Goal: Task Accomplishment & Management: Use online tool/utility

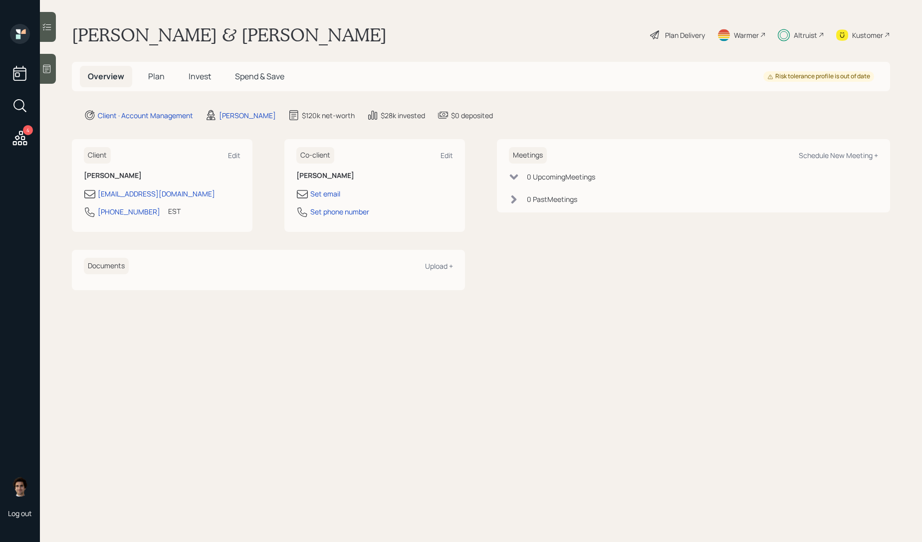
click at [24, 130] on div "4" at bounding box center [28, 130] width 10 height 10
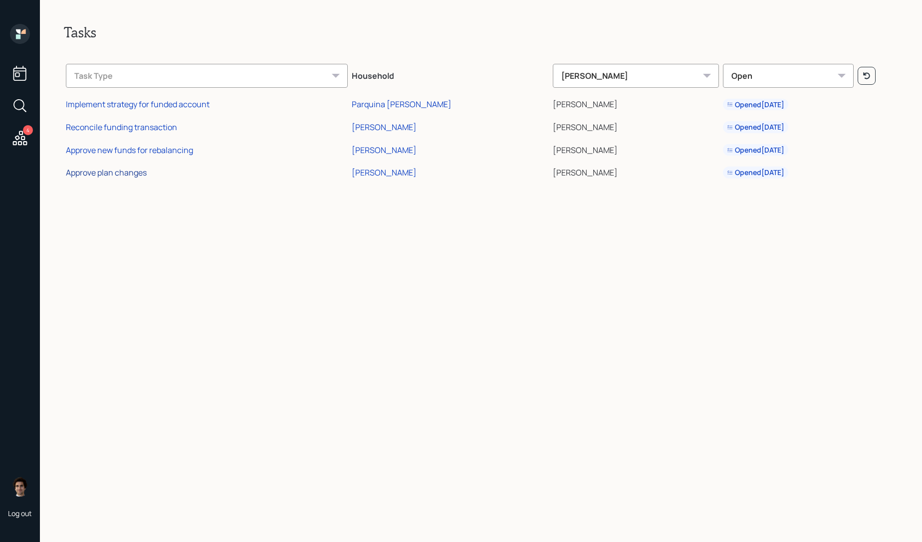
click at [107, 172] on div "Approve plan changes" at bounding box center [106, 172] width 81 height 11
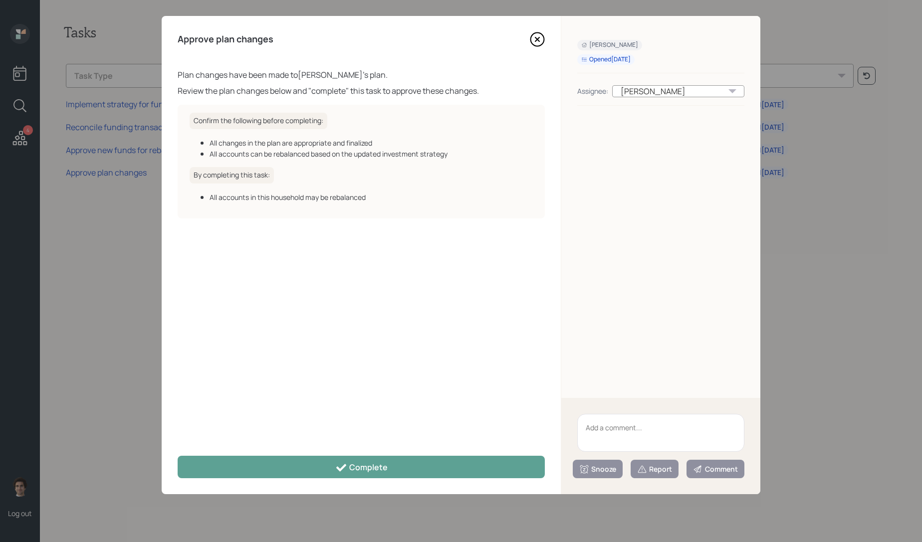
click at [470, 483] on div "Approve plan changes Plan changes have been made to [PERSON_NAME] 's plan. Revi…" at bounding box center [361, 255] width 399 height 478
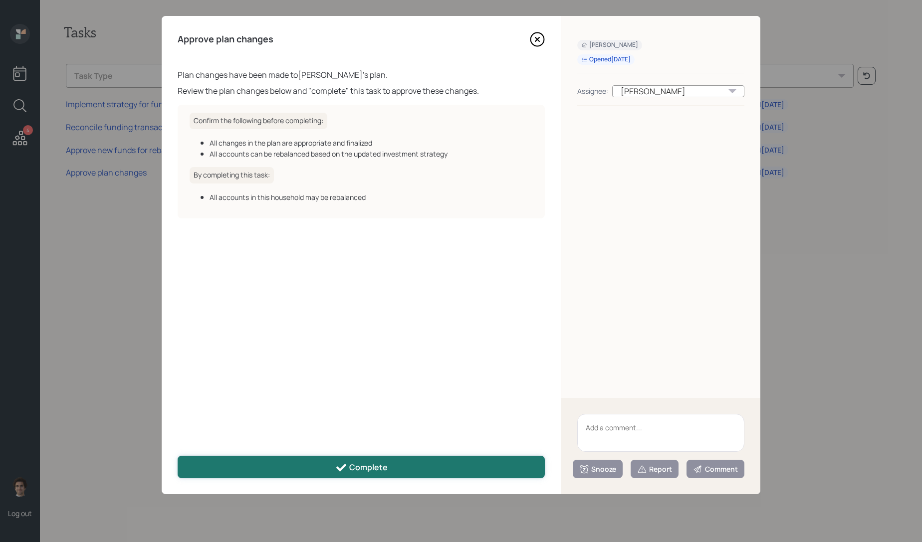
click at [470, 472] on button "Complete" at bounding box center [361, 467] width 367 height 22
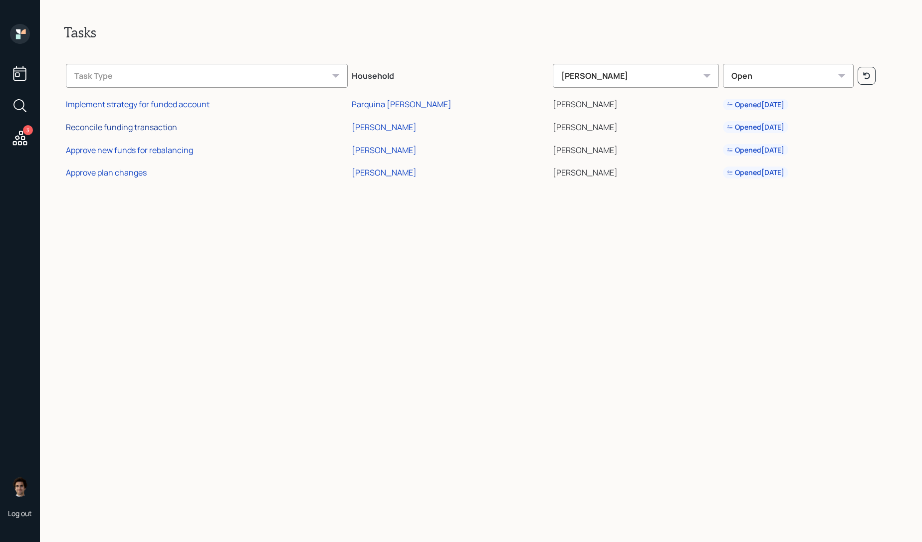
click at [118, 130] on div "Reconcile funding transaction" at bounding box center [121, 127] width 111 height 11
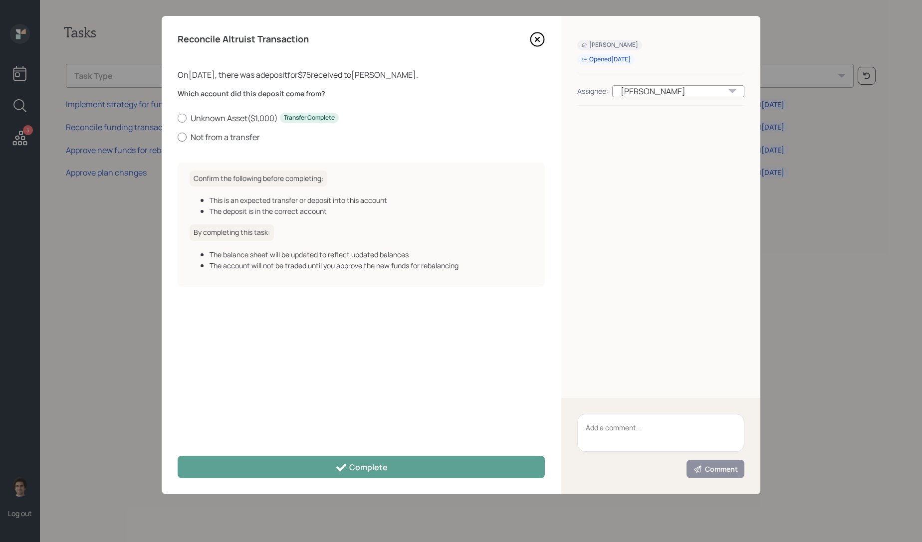
click at [209, 138] on label "Not from a transfer" at bounding box center [361, 137] width 367 height 11
click at [178, 137] on input "Not from a transfer" at bounding box center [177, 137] width 0 height 0
radio input "true"
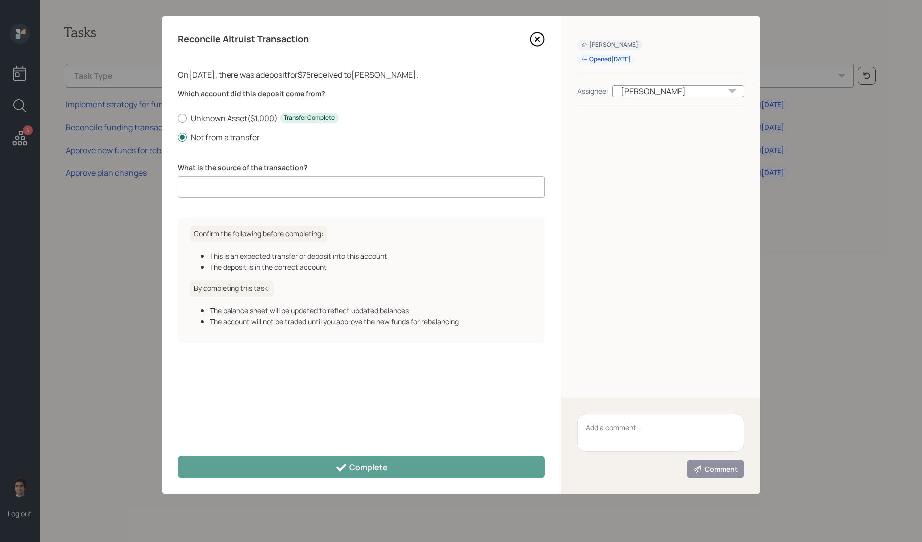
click at [305, 198] on input at bounding box center [361, 187] width 367 height 22
type input "client deposit"
click at [503, 449] on div "Reconcile Altruist Transaction On [DATE] , there was a deposit for $75 received…" at bounding box center [361, 255] width 399 height 478
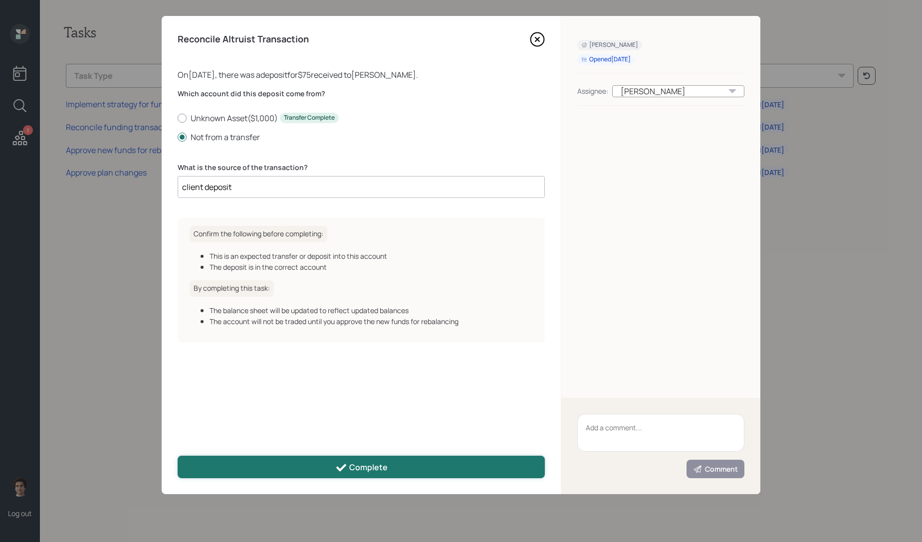
click at [503, 469] on button "Complete" at bounding box center [361, 467] width 367 height 22
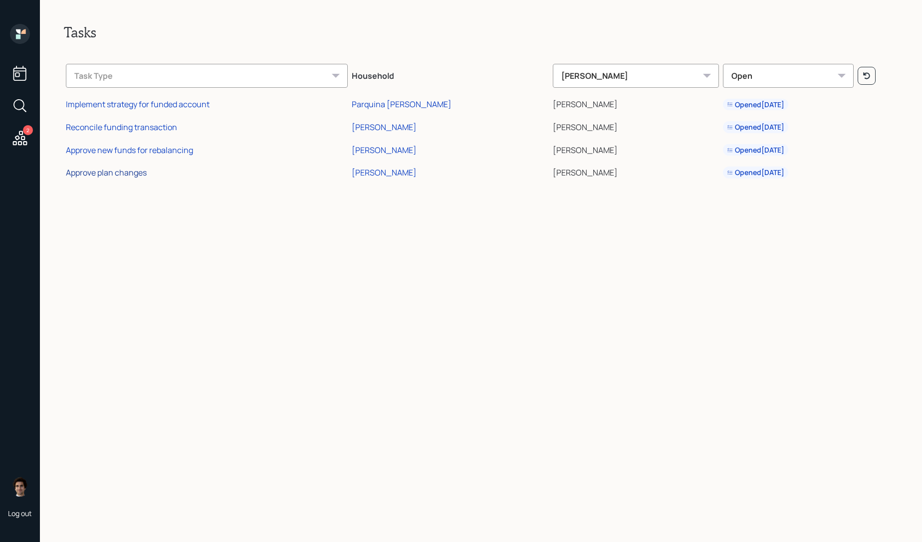
click at [124, 174] on div "Approve plan changes" at bounding box center [106, 172] width 81 height 11
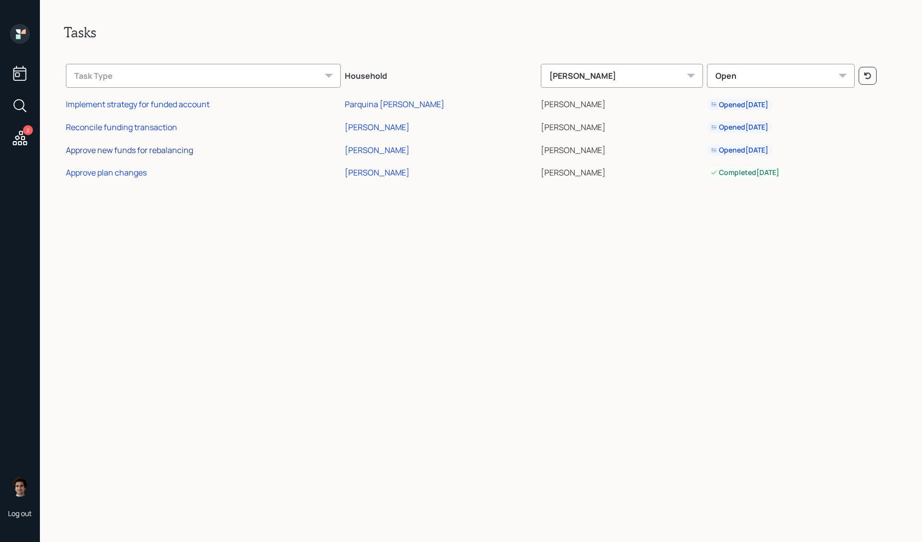
click at [134, 151] on div "Approve new funds for rebalancing" at bounding box center [129, 150] width 127 height 11
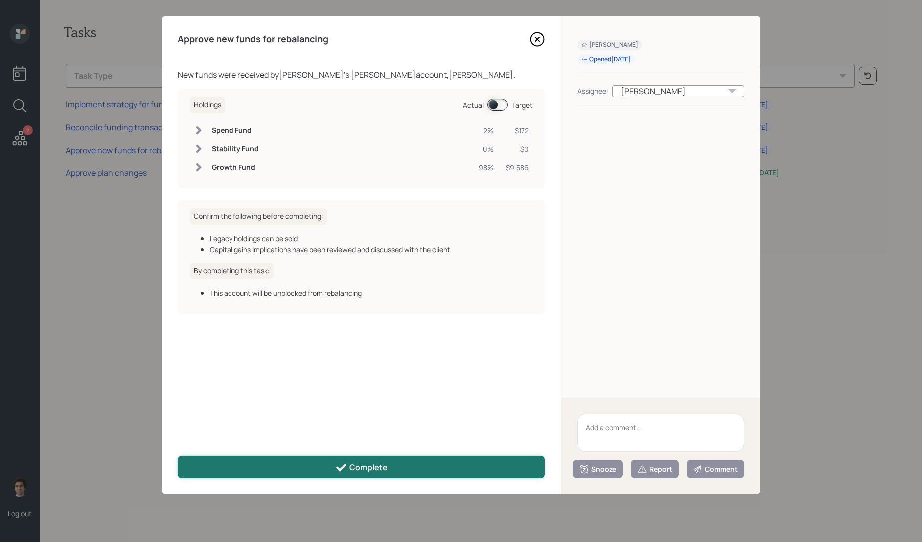
click at [417, 471] on button "Complete" at bounding box center [361, 467] width 367 height 22
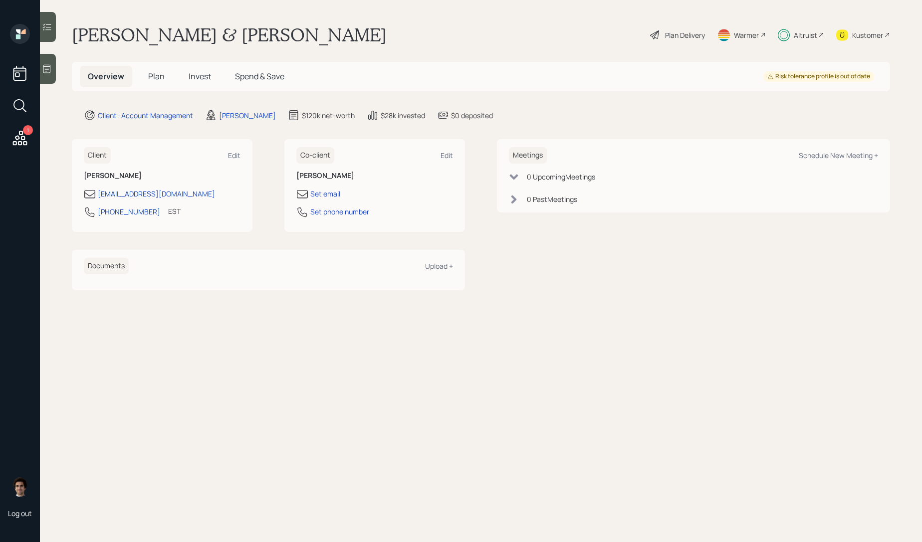
click at [200, 80] on span "Invest" at bounding box center [200, 76] width 22 height 11
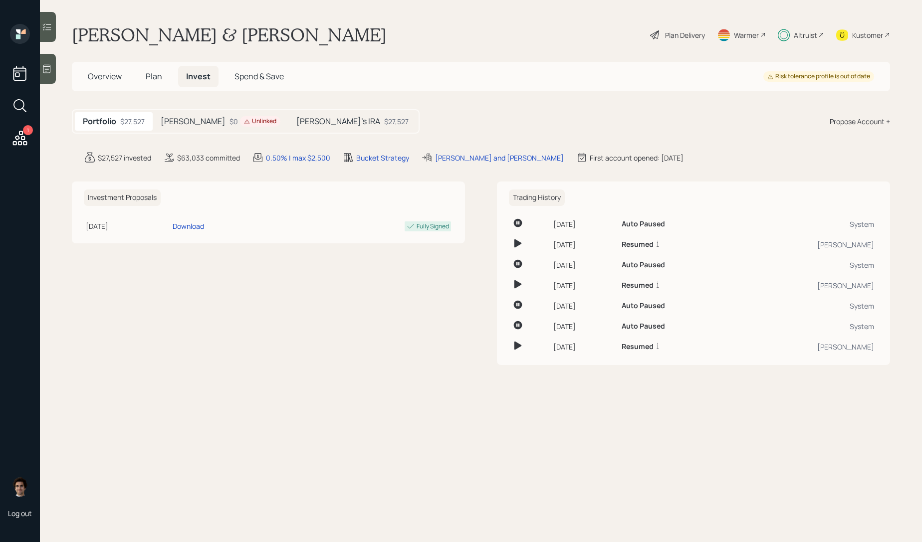
click at [296, 124] on h5 "John's IRA" at bounding box center [338, 121] width 84 height 9
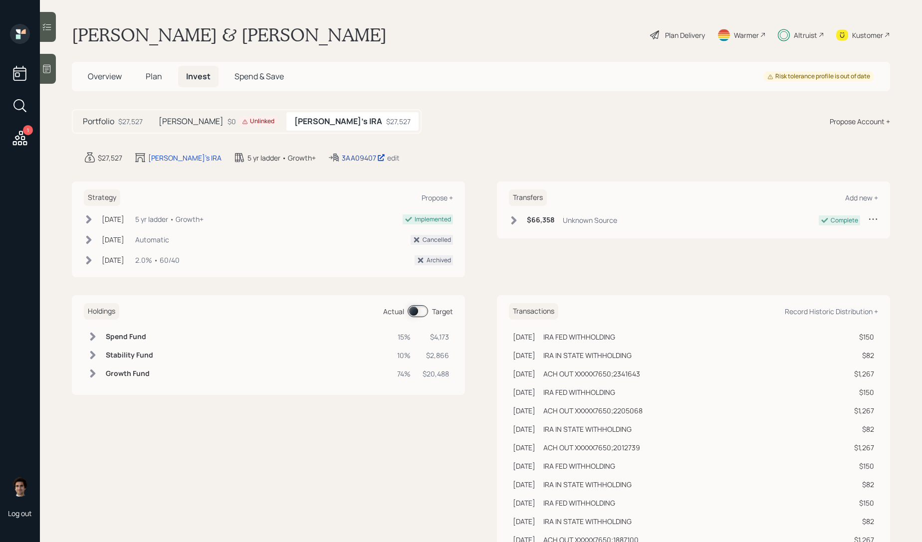
click at [342, 155] on div "3AA09407" at bounding box center [363, 158] width 43 height 10
